Goal: Information Seeking & Learning: Learn about a topic

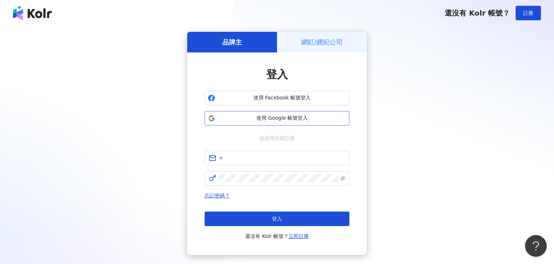
click at [321, 122] on span "使用 Google 帳號登入" at bounding box center [282, 118] width 128 height 7
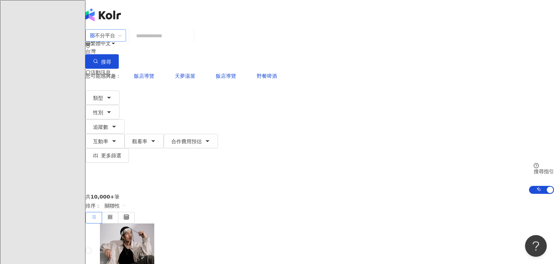
click at [115, 41] on div "不分平台" at bounding box center [102, 36] width 25 height 12
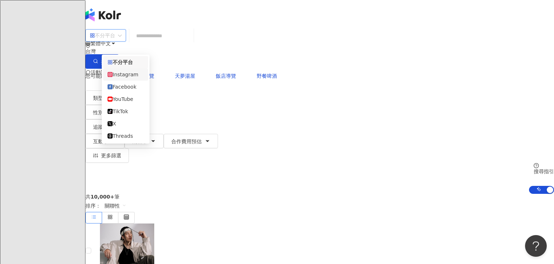
click at [133, 78] on div "Instagram" at bounding box center [125, 75] width 36 height 8
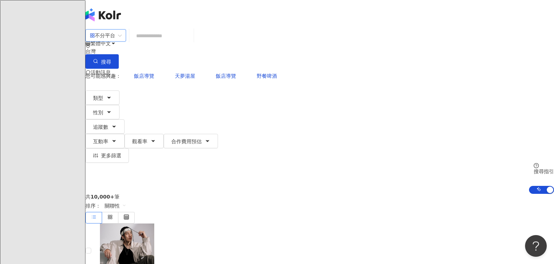
click at [108, 124] on span "追蹤數" at bounding box center [100, 127] width 15 height 6
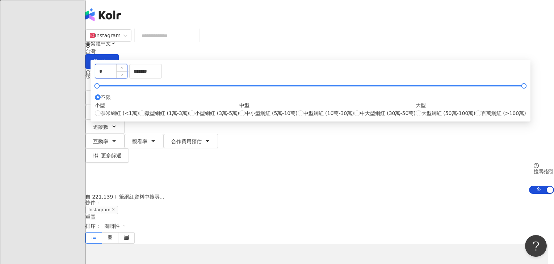
click at [127, 78] on input "*" at bounding box center [111, 71] width 32 height 14
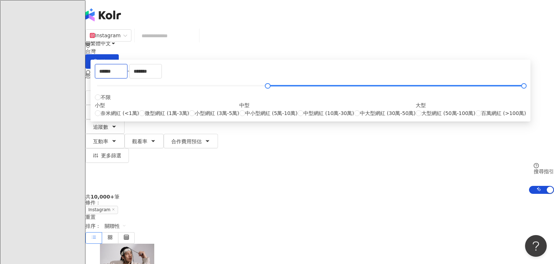
type input "******"
click at [436, 194] on div "共 10,000+ 筆 條件 ： Instagram 重置 排序： 關聯性" at bounding box center [319, 219] width 468 height 50
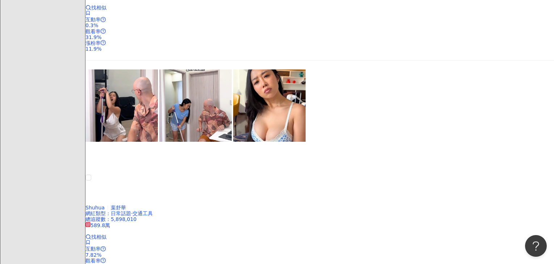
scroll to position [1167, 0]
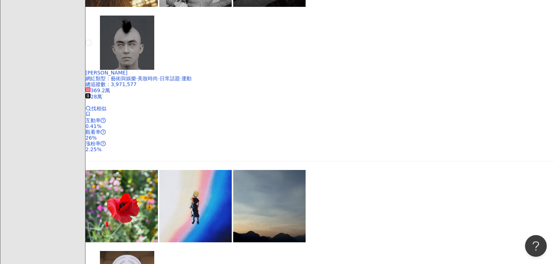
scroll to position [1200, 0]
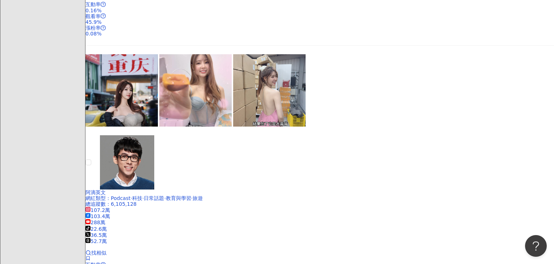
scroll to position [1100, 0]
